Goal: Task Accomplishment & Management: Use online tool/utility

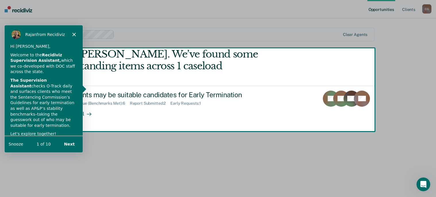
click at [73, 33] on polygon "Close" at bounding box center [73, 33] width 3 height 3
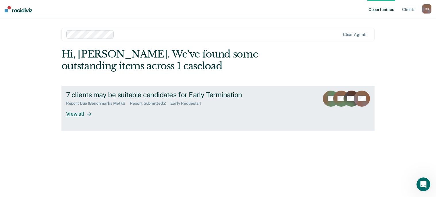
click at [77, 112] on div "View all" at bounding box center [82, 111] width 32 height 11
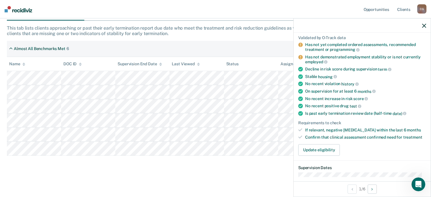
scroll to position [57, 0]
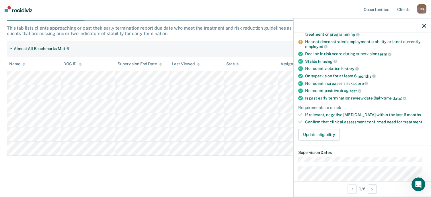
click at [255, 59] on th "Status" at bounding box center [251, 64] width 54 height 14
click at [424, 25] on icon "button" at bounding box center [424, 26] width 4 height 4
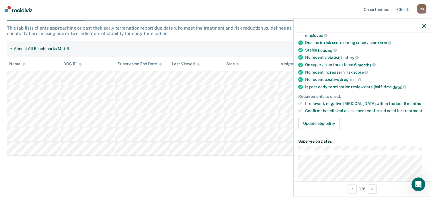
scroll to position [86, 0]
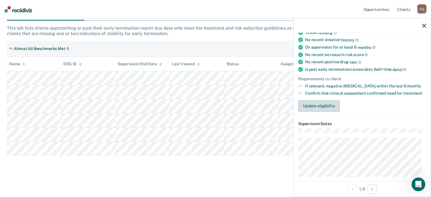
click at [315, 103] on button "Update eligibility" at bounding box center [319, 105] width 42 height 11
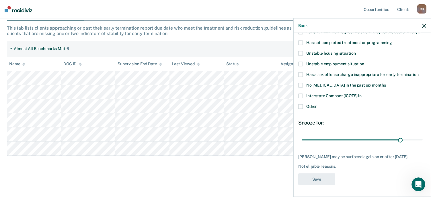
click at [425, 26] on icon "button" at bounding box center [424, 26] width 4 height 4
